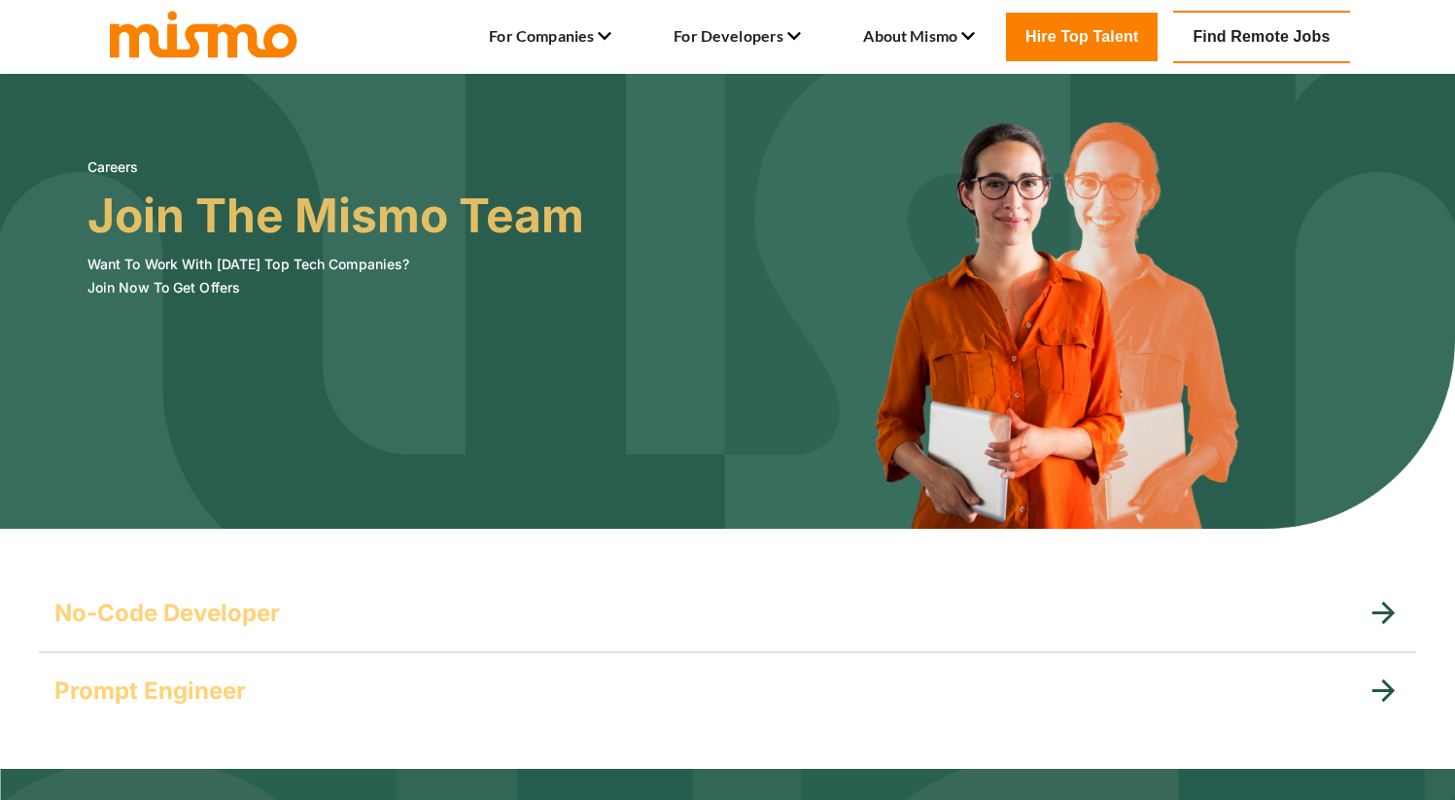
scroll to position [379, 0]
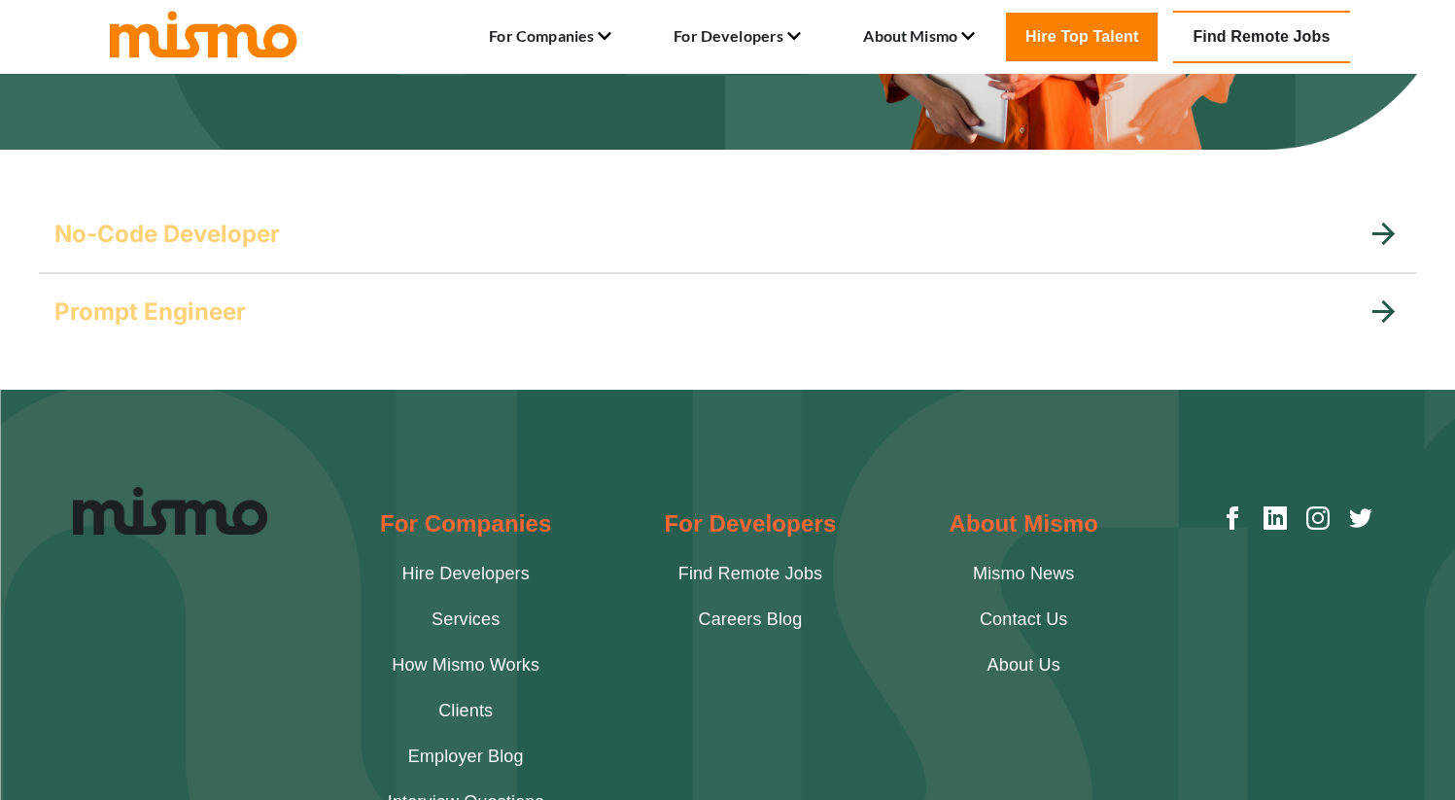
click at [400, 294] on div "Prompt Engineer" at bounding box center [727, 312] width 1377 height 78
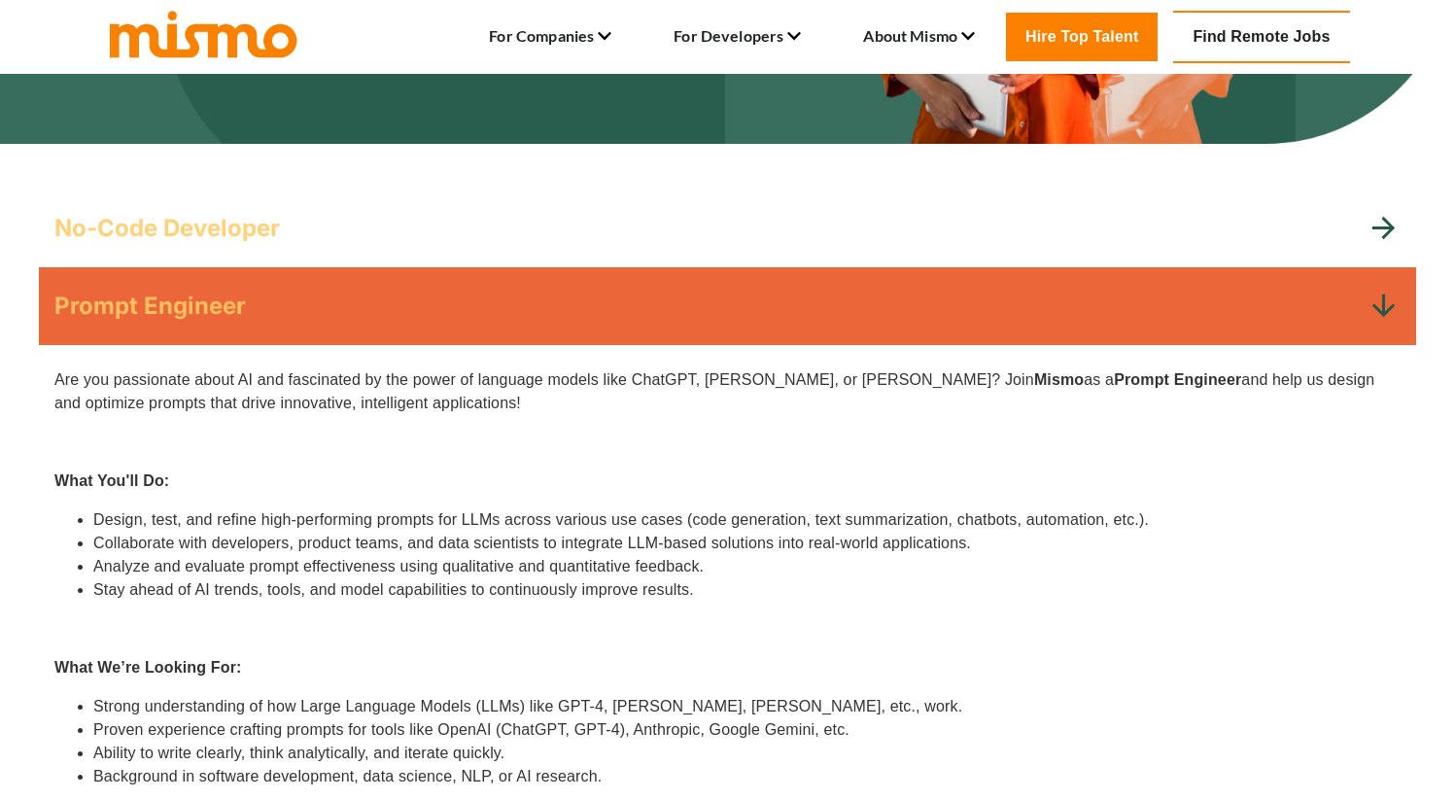
scroll to position [701, 0]
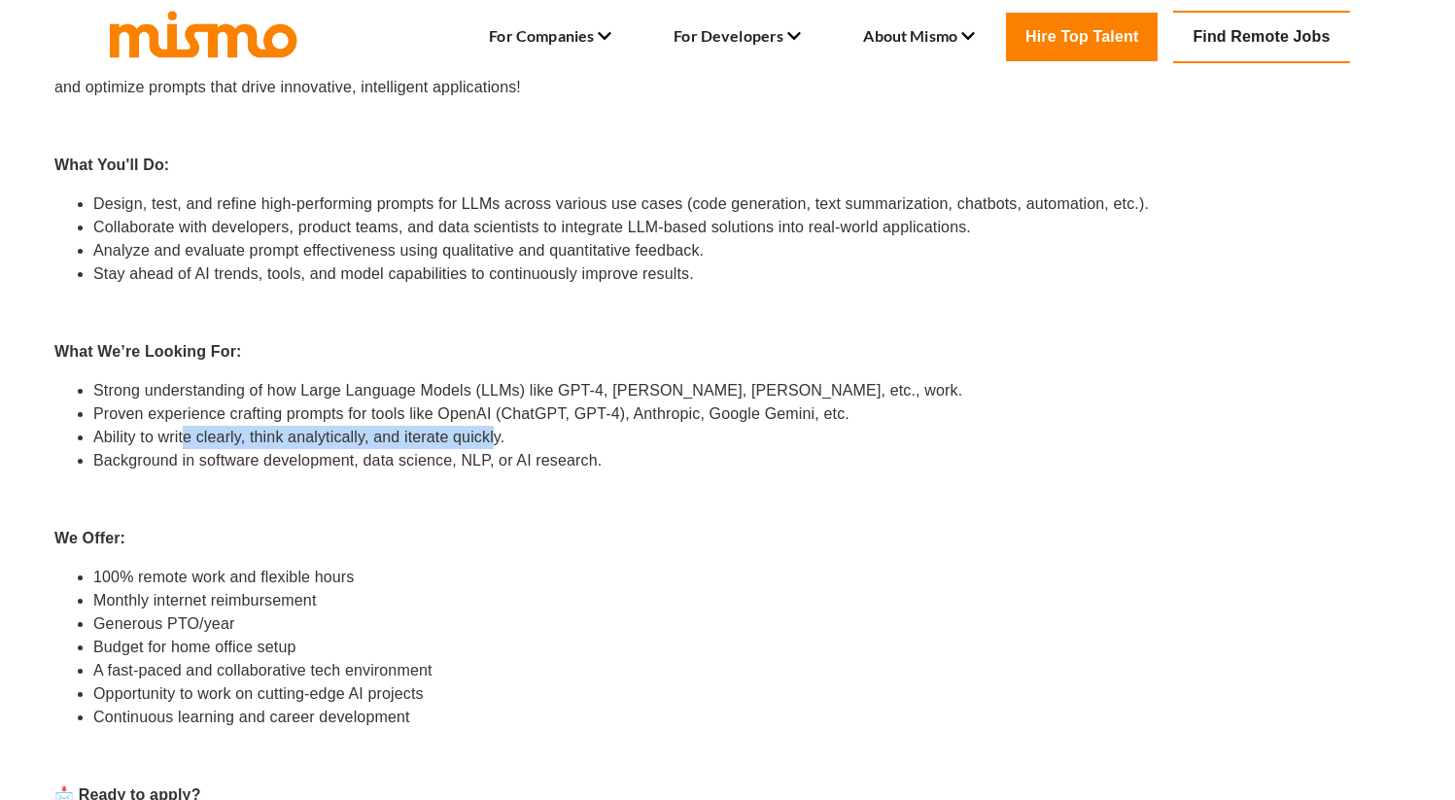
drag, startPoint x: 239, startPoint y: 444, endPoint x: 495, endPoint y: 433, distance: 255.9
click at [495, 433] on li "Ability to write clearly, think analytically, and iterate quickly." at bounding box center [746, 437] width 1307 height 23
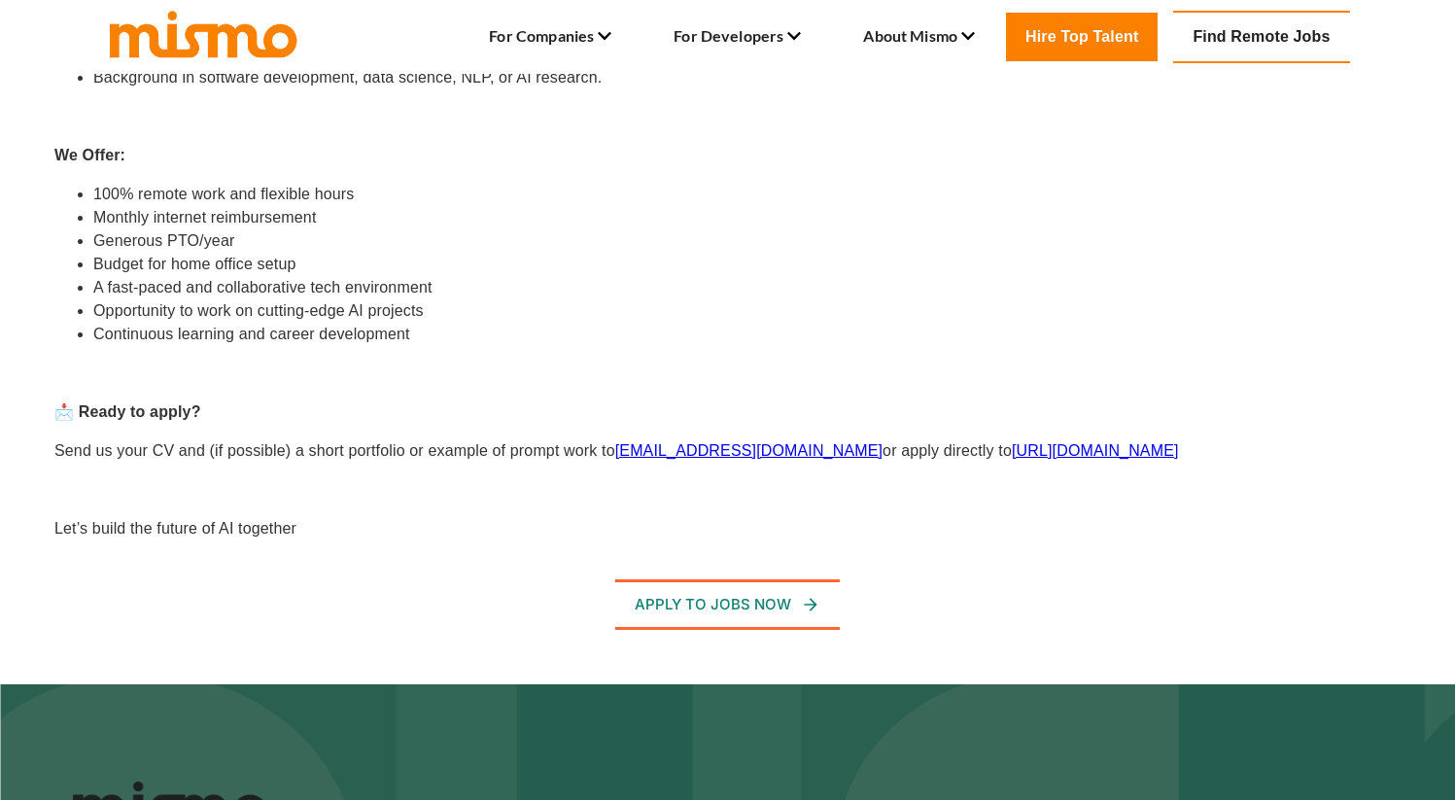
scroll to position [444, 0]
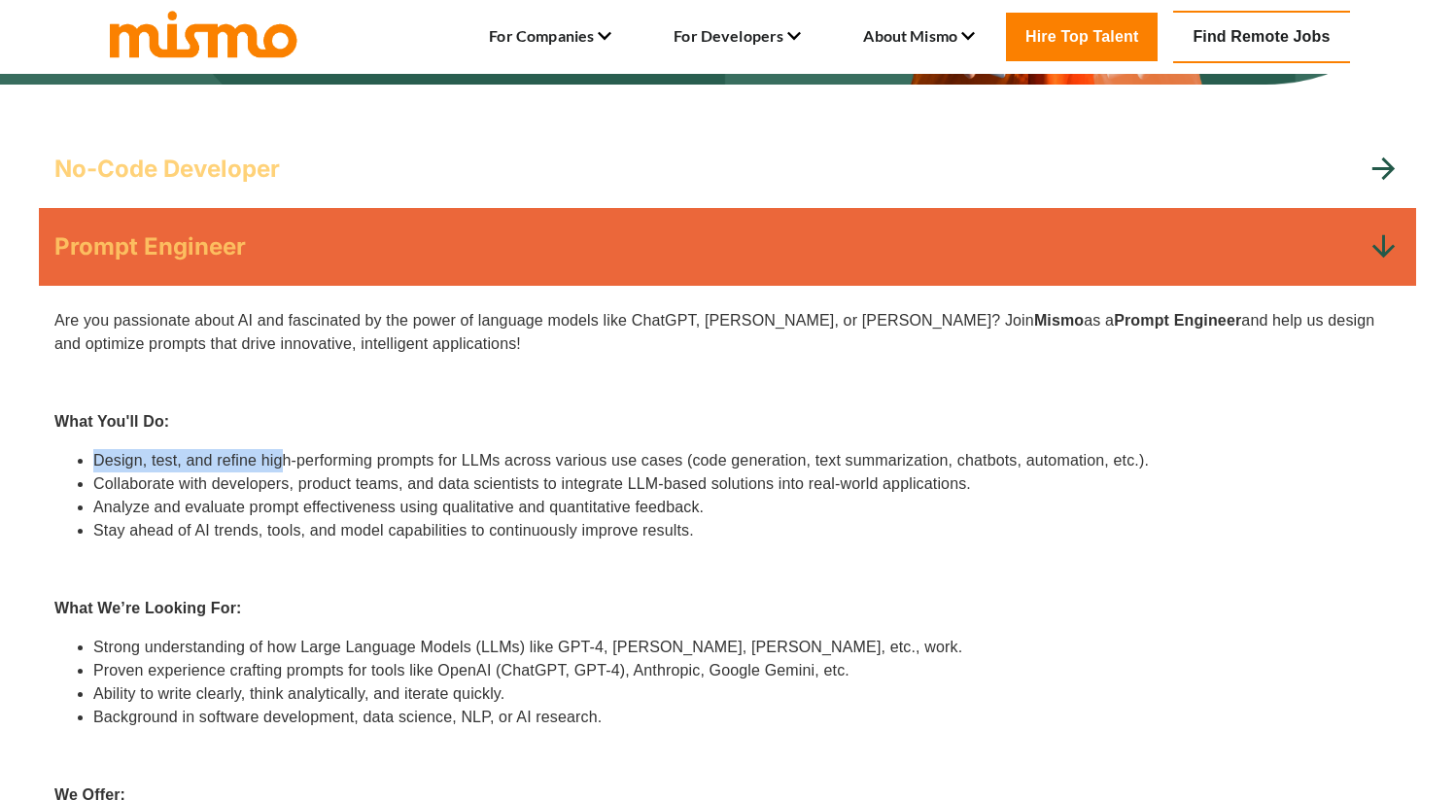
drag, startPoint x: 281, startPoint y: 452, endPoint x: 426, endPoint y: 447, distance: 144.9
click at [426, 447] on div "Are you passionate about AI and fascinated by the power of language models like…" at bounding box center [727, 744] width 1346 height 871
click at [426, 446] on div "Are you passionate about AI and fascinated by the power of language models like…" at bounding box center [727, 744] width 1346 height 871
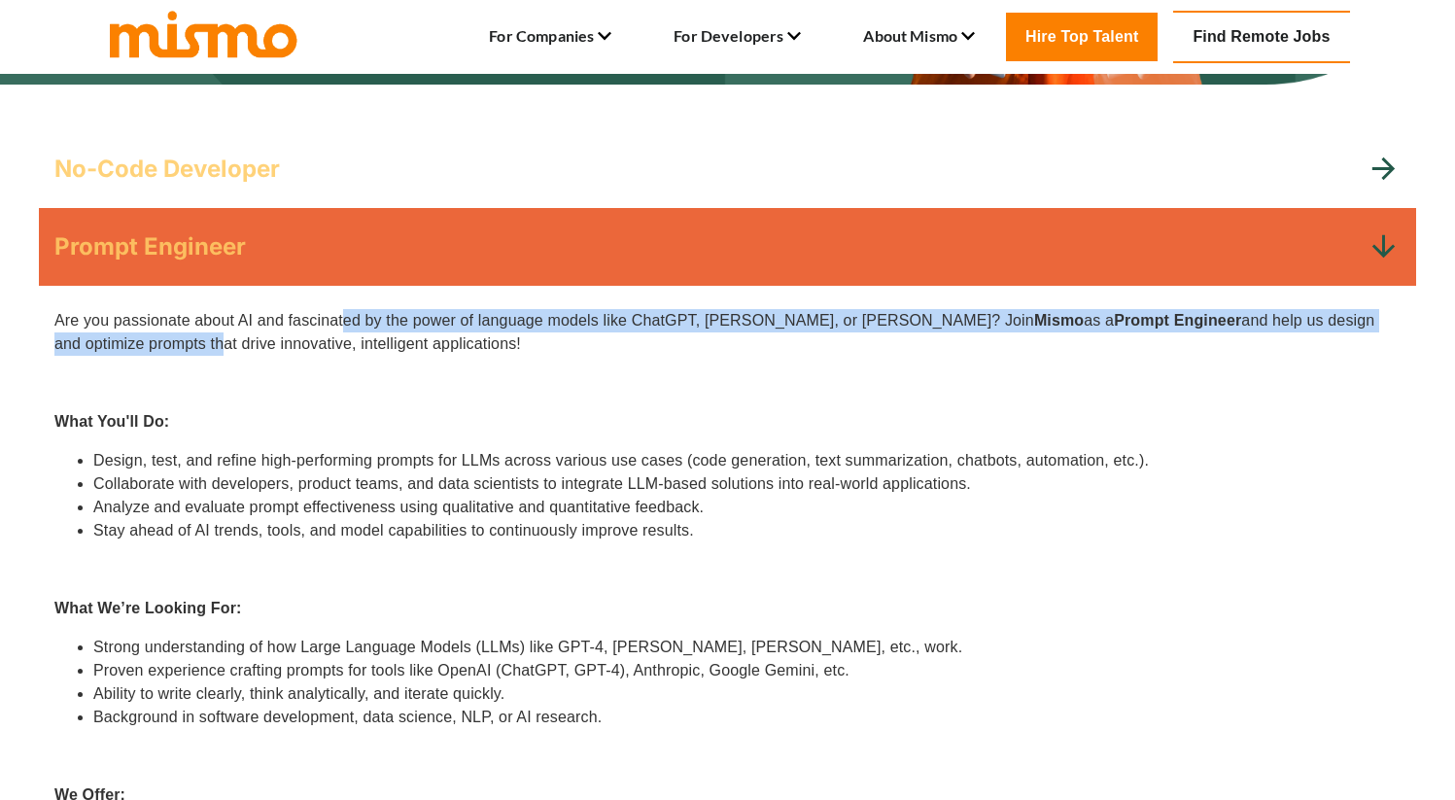
drag, startPoint x: 65, startPoint y: 331, endPoint x: 345, endPoint y: 318, distance: 280.2
click at [345, 318] on p "Are you passionate about AI and fascinated by the power of language models like…" at bounding box center [727, 332] width 1346 height 47
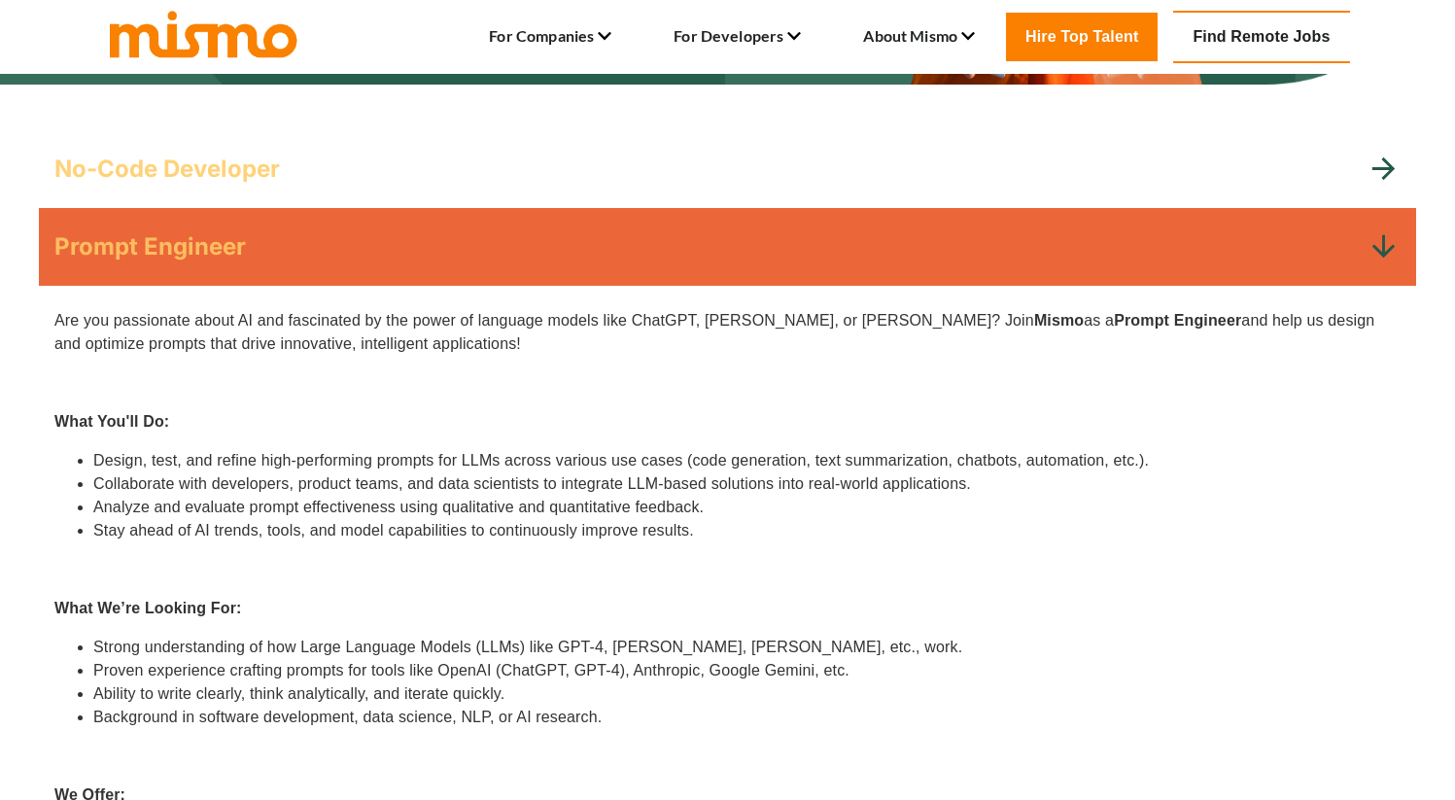
click at [337, 323] on p "Are you passionate about AI and fascinated by the power of language models like…" at bounding box center [727, 332] width 1346 height 47
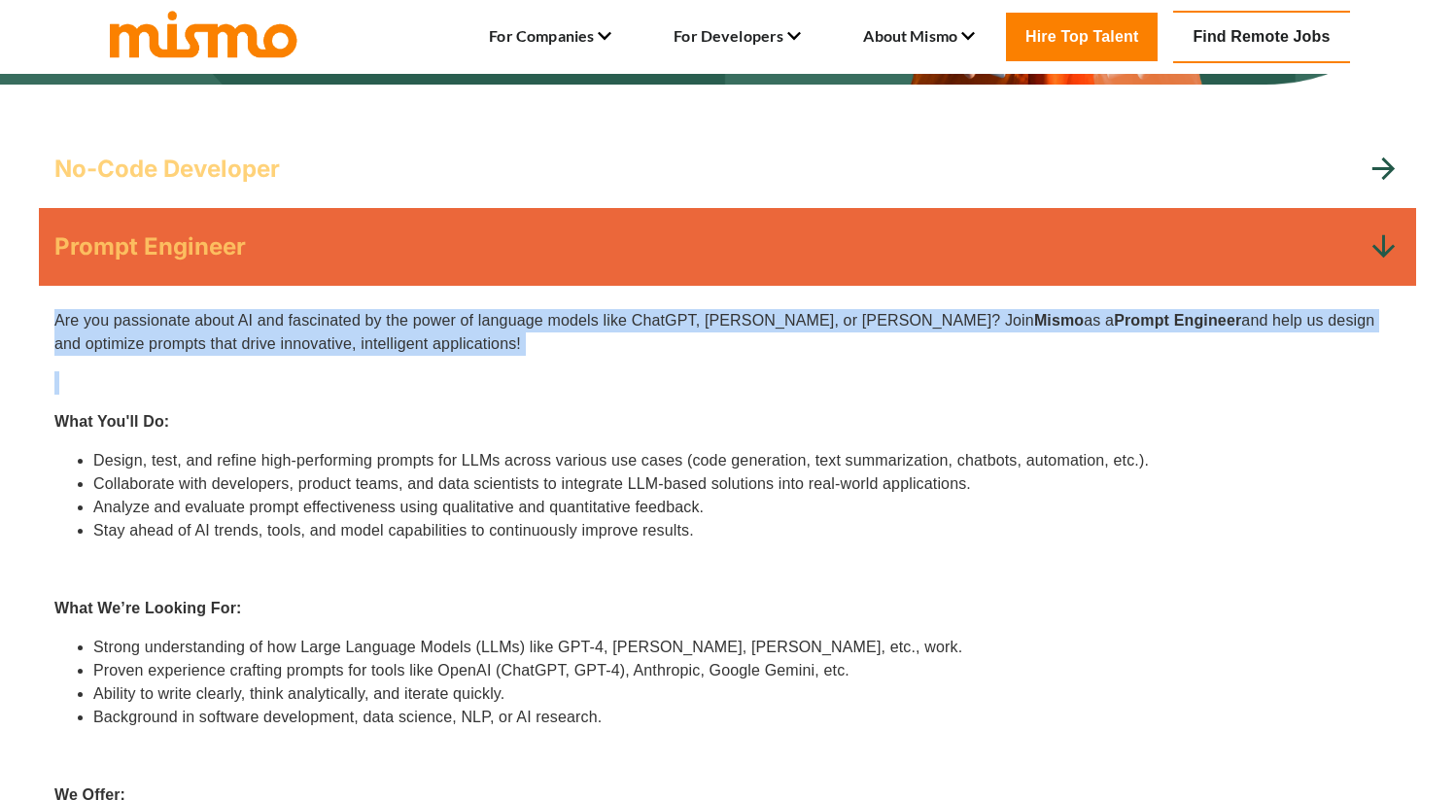
click at [337, 323] on p "Are you passionate about AI and fascinated by the power of language models like…" at bounding box center [727, 332] width 1346 height 47
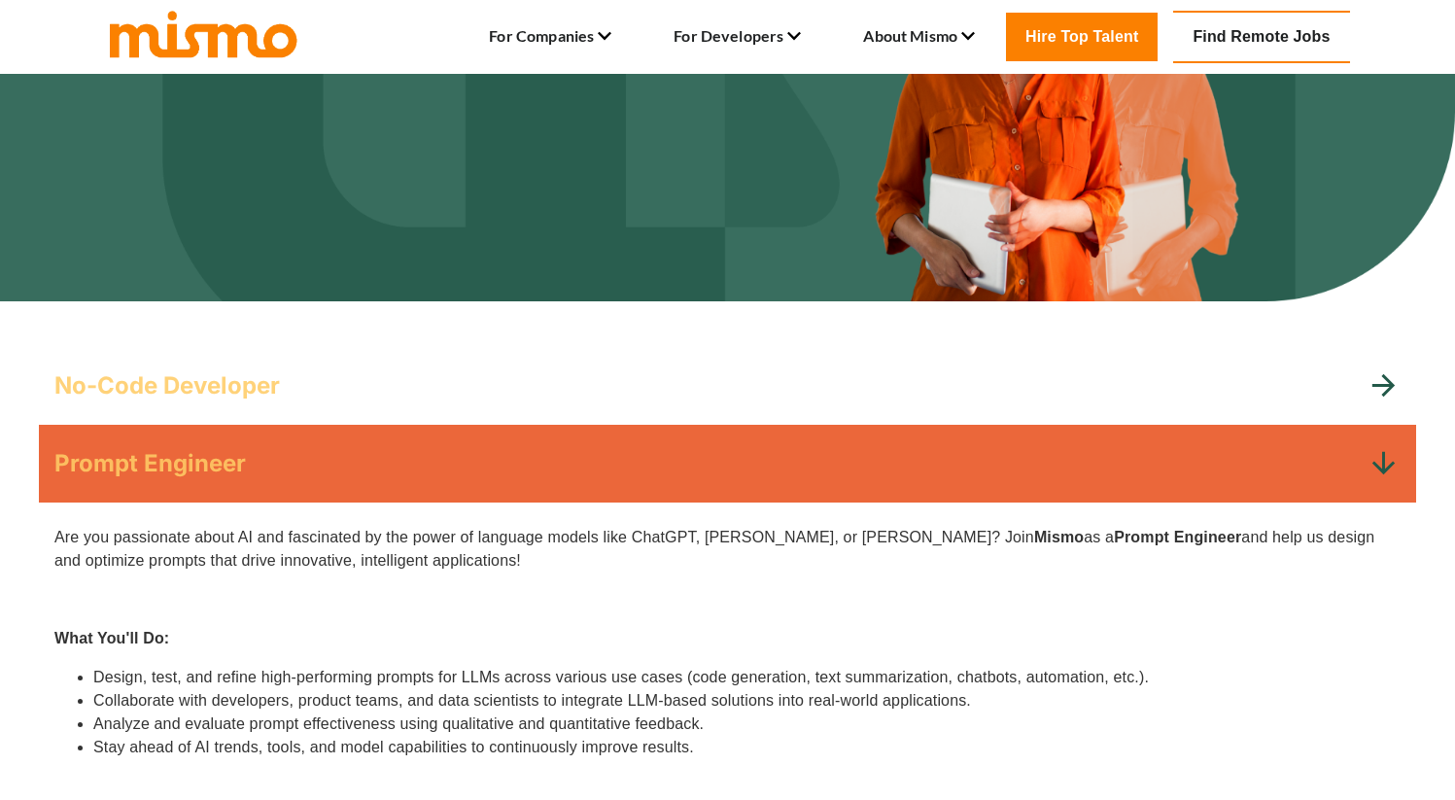
scroll to position [0, 0]
